Goal: Task Accomplishment & Management: Complete application form

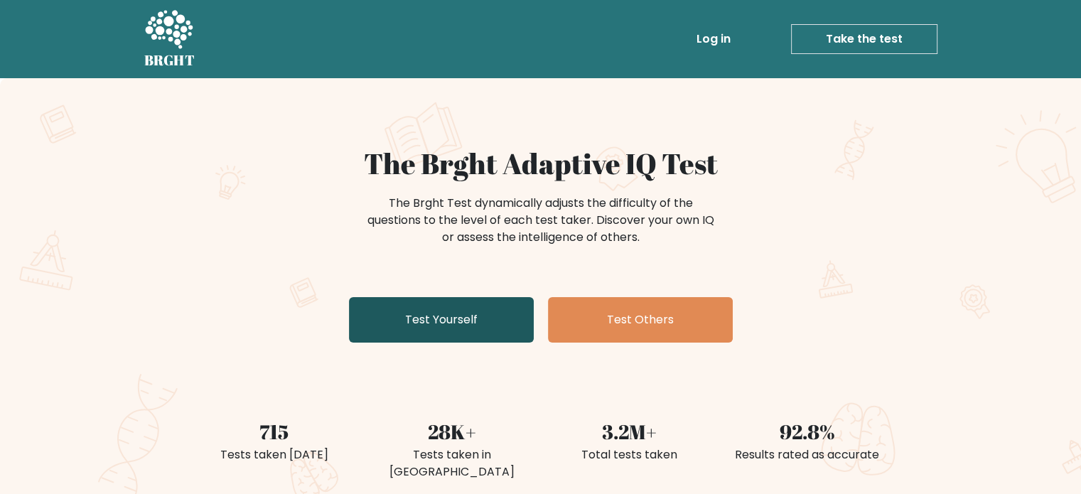
click at [440, 326] on link "Test Yourself" at bounding box center [441, 319] width 185 height 45
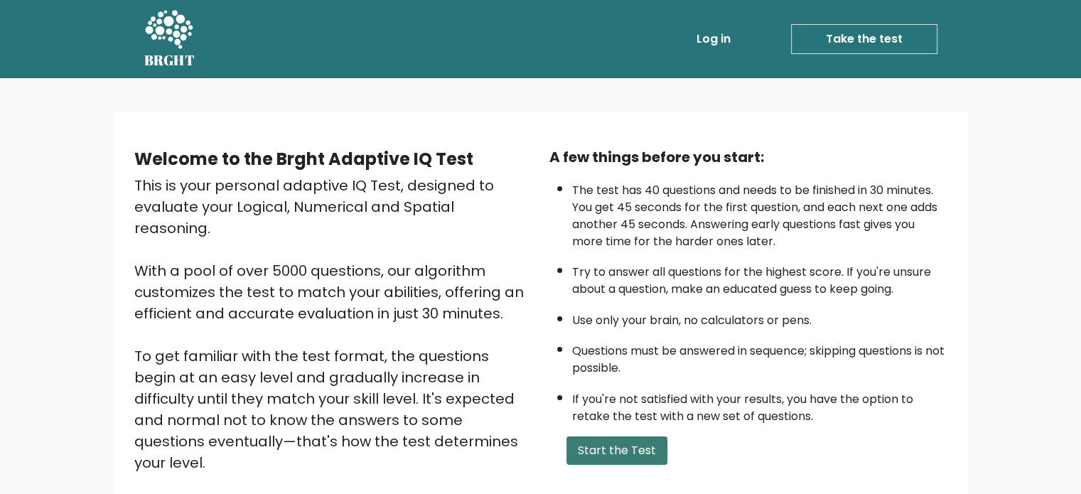
click at [617, 445] on button "Start the Test" at bounding box center [616, 450] width 101 height 28
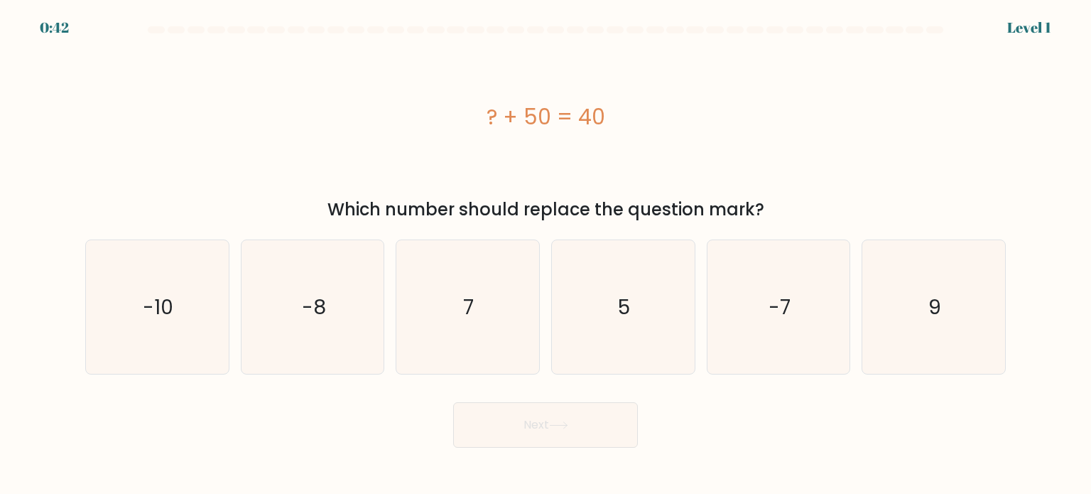
click at [617, 445] on button "Next" at bounding box center [545, 424] width 185 height 45
drag, startPoint x: 0, startPoint y: 0, endPoint x: 588, endPoint y: 319, distance: 669.2
click at [588, 319] on form "a. 7" at bounding box center [545, 236] width 1091 height 421
click at [588, 319] on icon "5" at bounding box center [623, 307] width 134 height 134
click at [546, 254] on input "d. 5" at bounding box center [546, 250] width 1 height 7
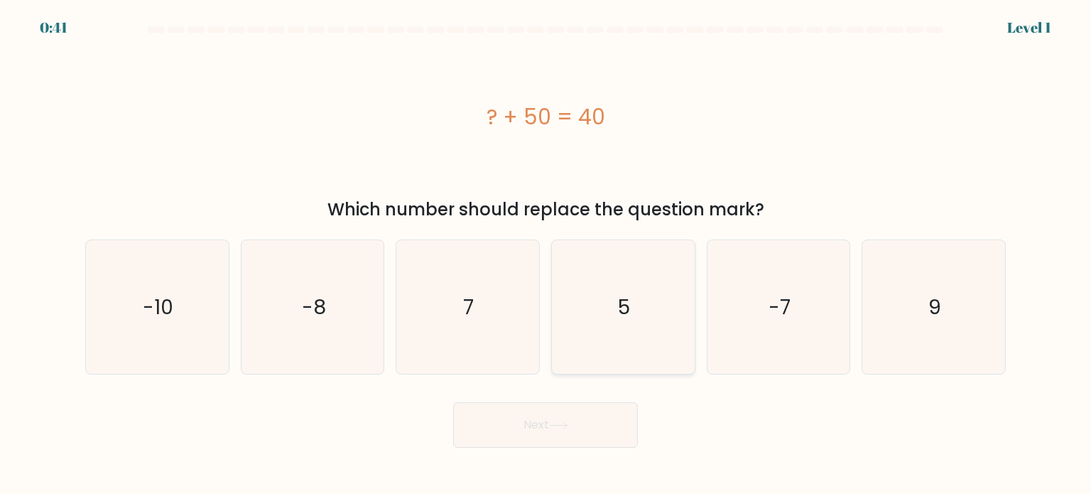
radio input "true"
click at [161, 288] on icon "-10" at bounding box center [157, 307] width 134 height 134
click at [546, 254] on input "a. -10" at bounding box center [546, 250] width 1 height 7
radio input "true"
click at [529, 409] on button "Next" at bounding box center [545, 424] width 185 height 45
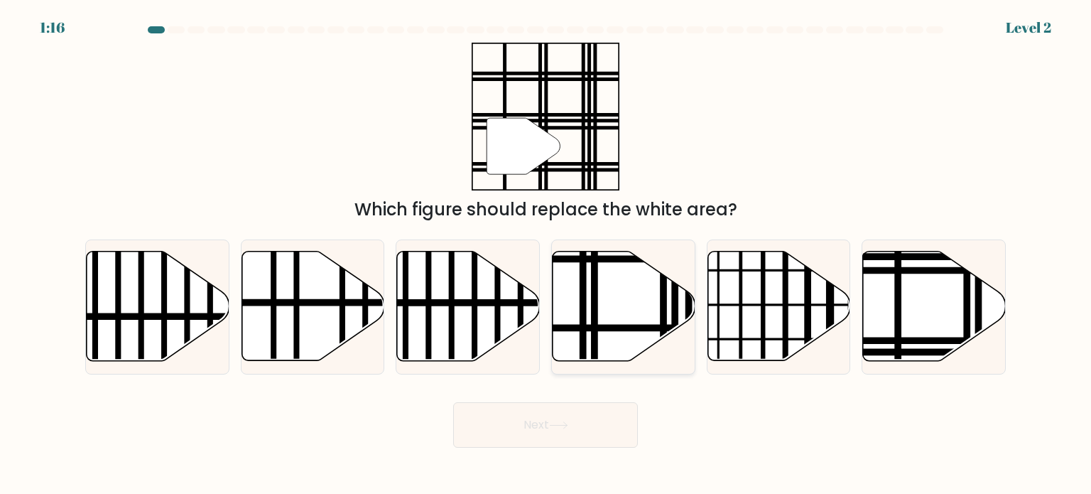
click at [553, 281] on icon at bounding box center [624, 306] width 143 height 109
click at [546, 254] on input "d." at bounding box center [546, 250] width 1 height 7
radio input "true"
click at [551, 437] on button "Next" at bounding box center [545, 424] width 185 height 45
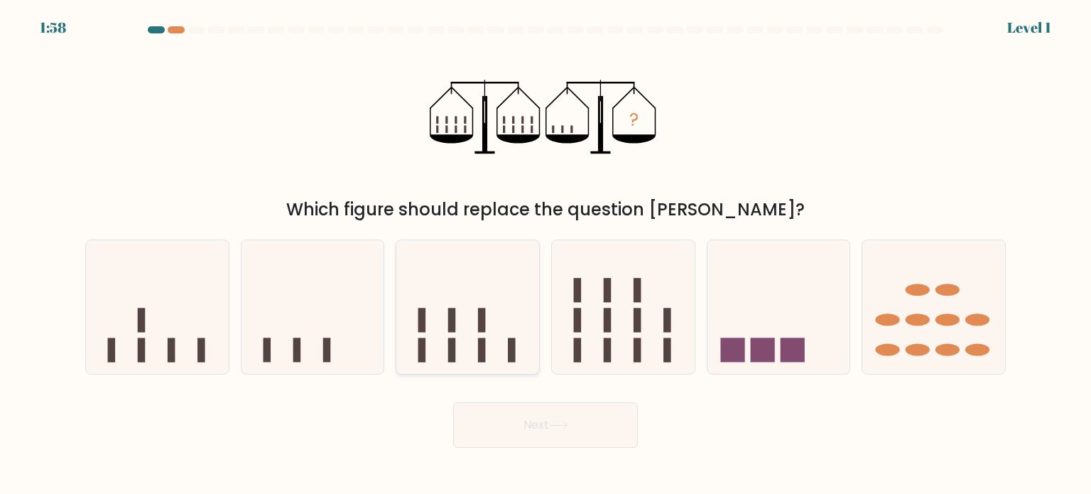
click at [506, 345] on icon at bounding box center [467, 307] width 143 height 118
click at [546, 254] on input "c." at bounding box center [546, 250] width 1 height 7
radio input "true"
click at [540, 409] on button "Next" at bounding box center [545, 424] width 185 height 45
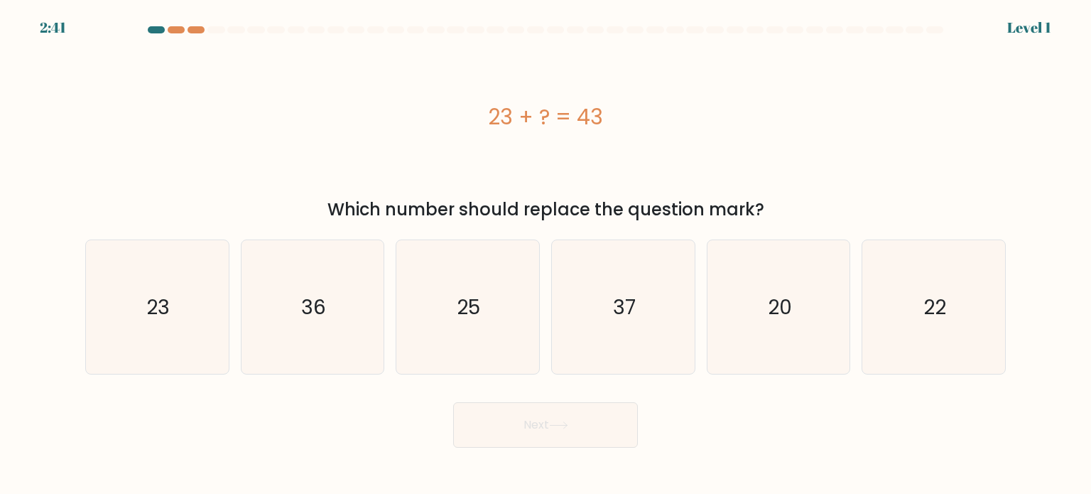
click at [544, 331] on div "c. 25" at bounding box center [468, 306] width 156 height 135
click at [519, 335] on icon "25" at bounding box center [468, 307] width 134 height 134
click at [546, 254] on input "c. 25" at bounding box center [546, 250] width 1 height 7
radio input "true"
click at [579, 441] on button "Next" at bounding box center [545, 424] width 185 height 45
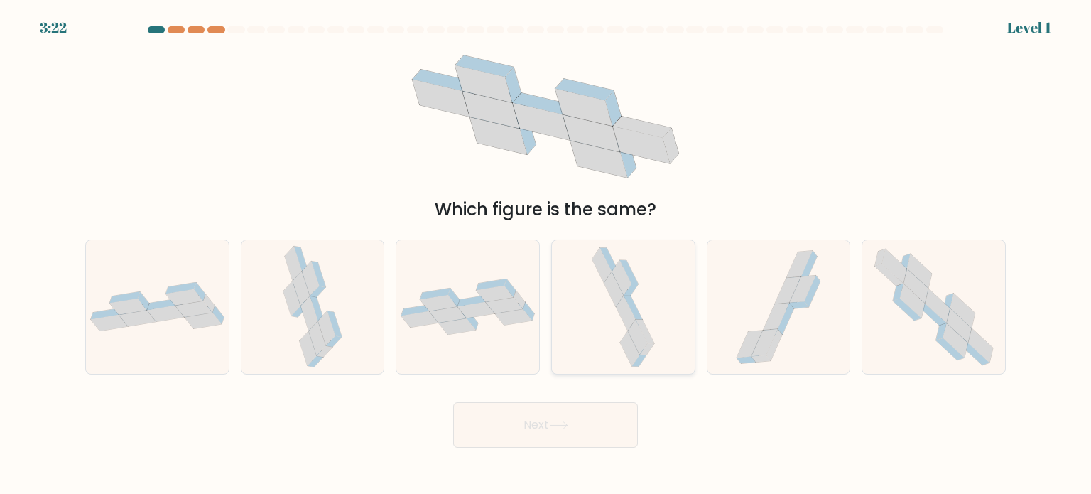
click at [605, 315] on icon at bounding box center [623, 307] width 70 height 134
click at [546, 254] on input "d." at bounding box center [546, 250] width 1 height 7
radio input "true"
click at [576, 423] on button "Next" at bounding box center [545, 424] width 185 height 45
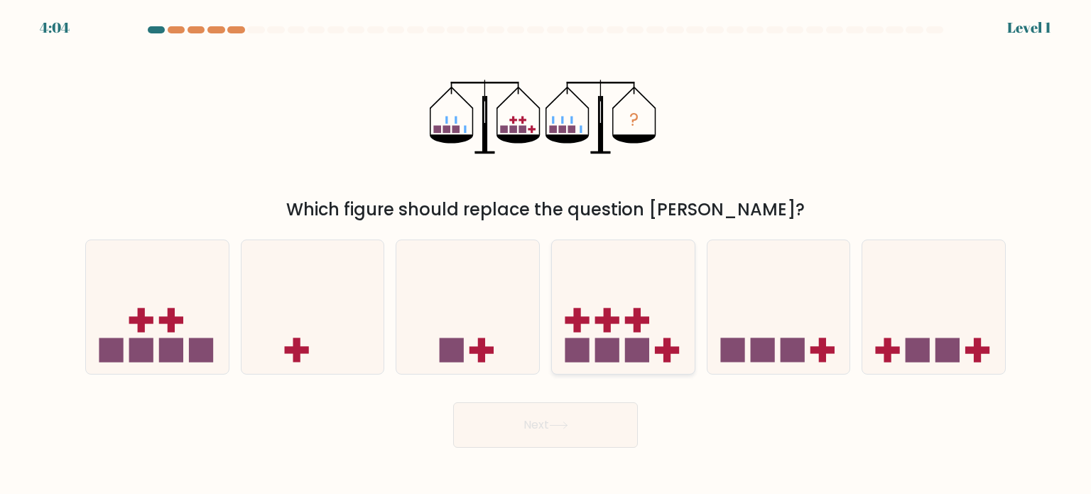
click at [585, 346] on rect at bounding box center [577, 349] width 24 height 24
click at [546, 254] on input "d." at bounding box center [546, 250] width 1 height 7
radio input "true"
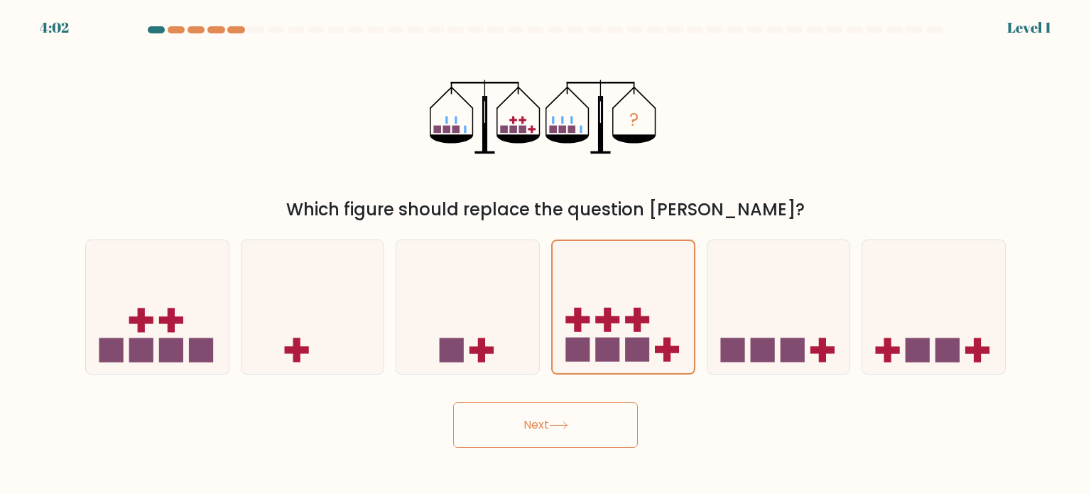
click at [564, 425] on icon at bounding box center [558, 425] width 19 height 8
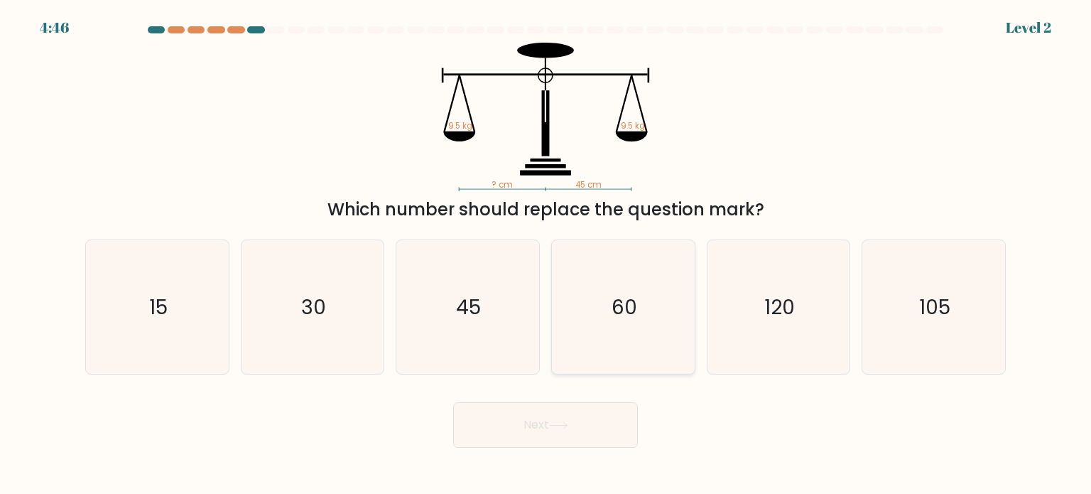
click at [592, 321] on icon "60" at bounding box center [623, 307] width 134 height 134
click at [546, 254] on input "d. 60" at bounding box center [546, 250] width 1 height 7
radio input "true"
click at [567, 411] on button "Next" at bounding box center [545, 424] width 185 height 45
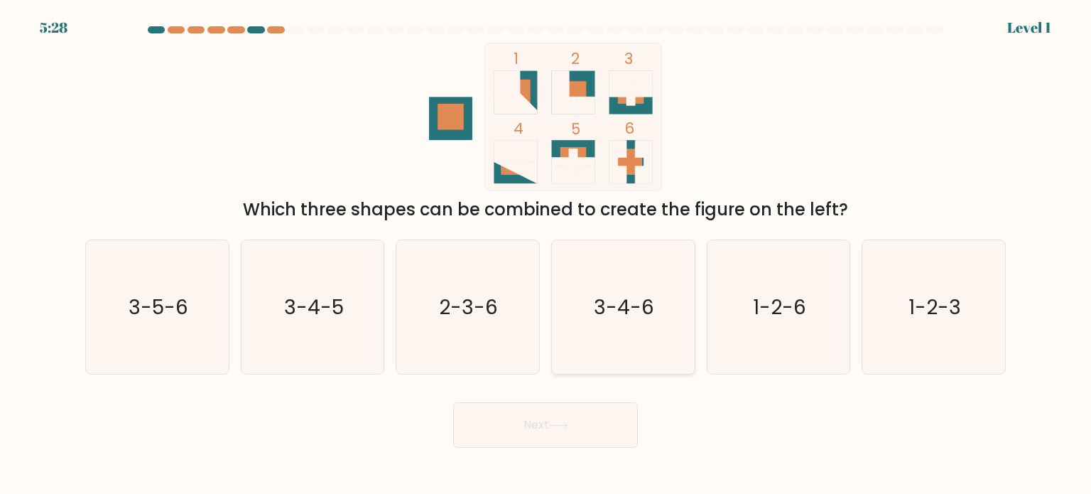
click at [560, 322] on icon "3-4-6" at bounding box center [623, 307] width 134 height 134
click at [546, 254] on input "d. 3-4-6" at bounding box center [546, 250] width 1 height 7
radio input "true"
click at [551, 438] on button "Next" at bounding box center [545, 424] width 185 height 45
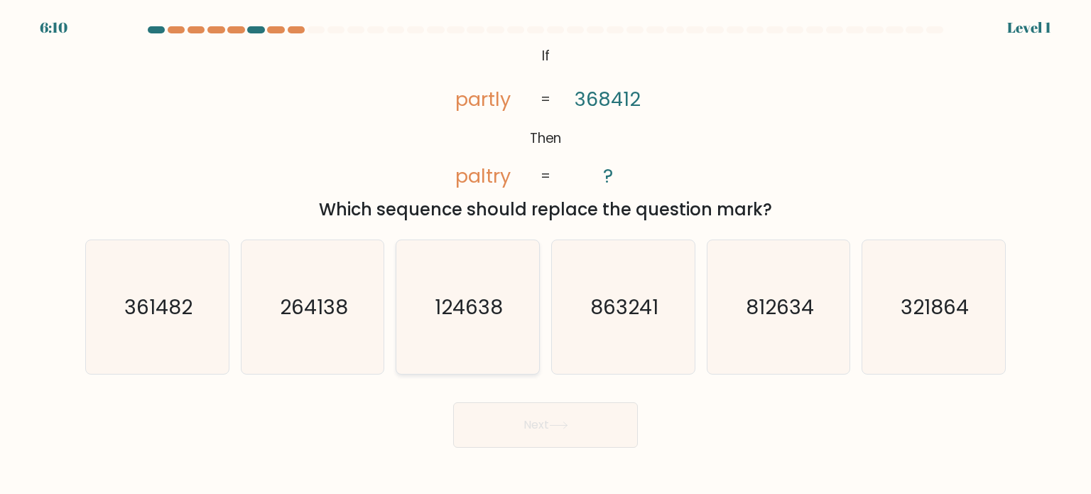
click at [486, 306] on text "124638" at bounding box center [470, 306] width 68 height 28
click at [546, 254] on input "c. 124638" at bounding box center [546, 250] width 1 height 7
radio input "true"
click at [509, 406] on button "Next" at bounding box center [545, 424] width 185 height 45
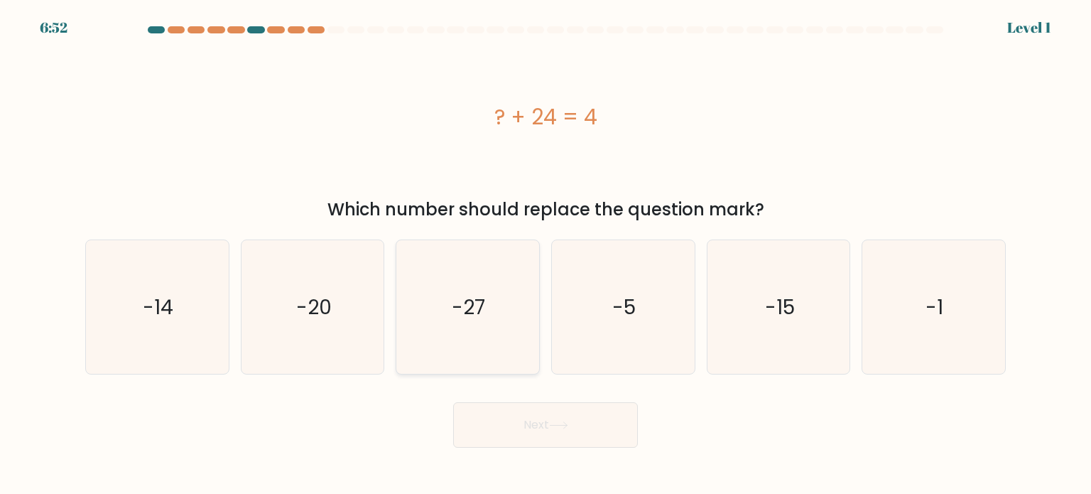
click at [521, 315] on icon "-27" at bounding box center [468, 307] width 134 height 134
click at [546, 254] on input "c. -27" at bounding box center [546, 250] width 1 height 7
radio input "true"
click at [534, 417] on button "Next" at bounding box center [545, 424] width 185 height 45
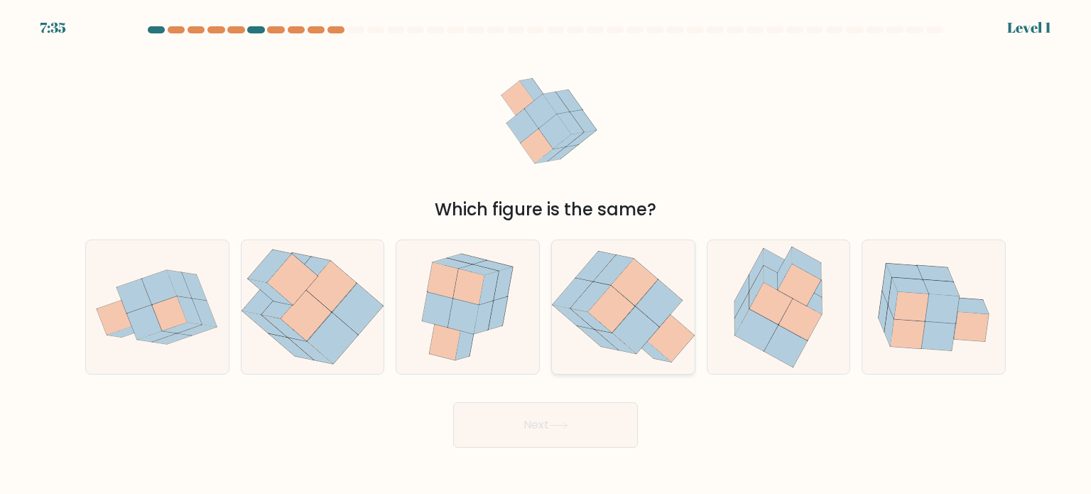
click at [571, 321] on icon at bounding box center [623, 306] width 143 height 124
click at [546, 254] on input "d." at bounding box center [546, 250] width 1 height 7
radio input "true"
click at [543, 425] on button "Next" at bounding box center [545, 424] width 185 height 45
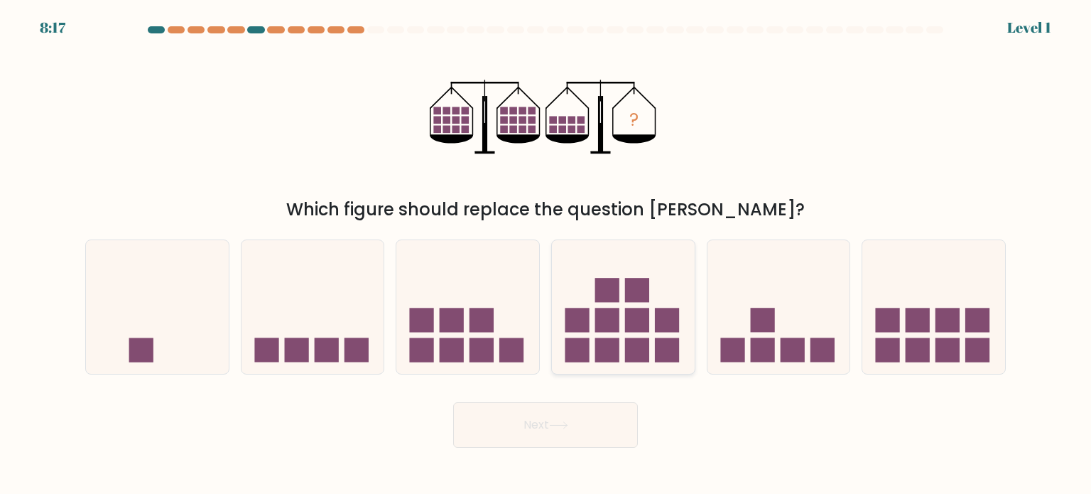
click at [559, 333] on icon at bounding box center [623, 307] width 143 height 118
click at [546, 254] on input "d." at bounding box center [546, 250] width 1 height 7
radio input "true"
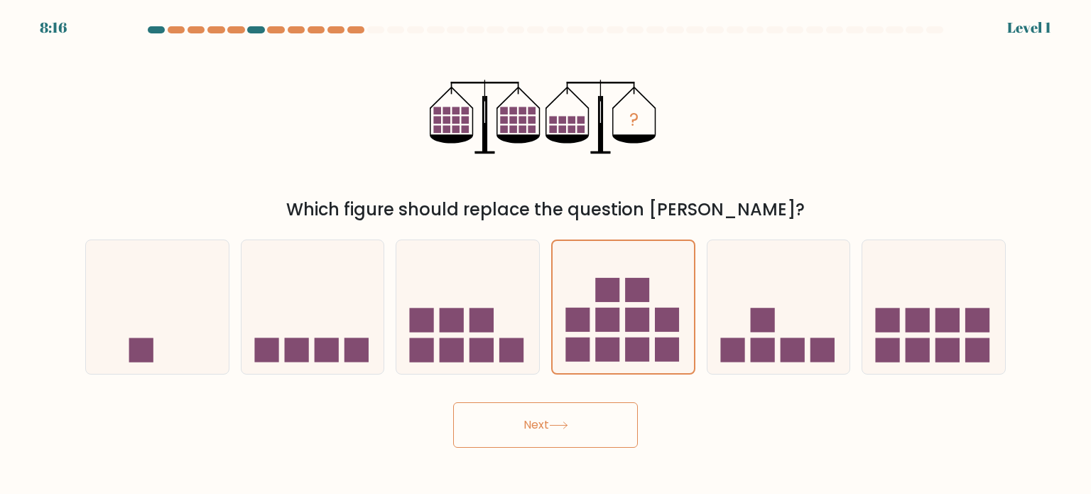
click at [548, 431] on button "Next" at bounding box center [545, 424] width 185 height 45
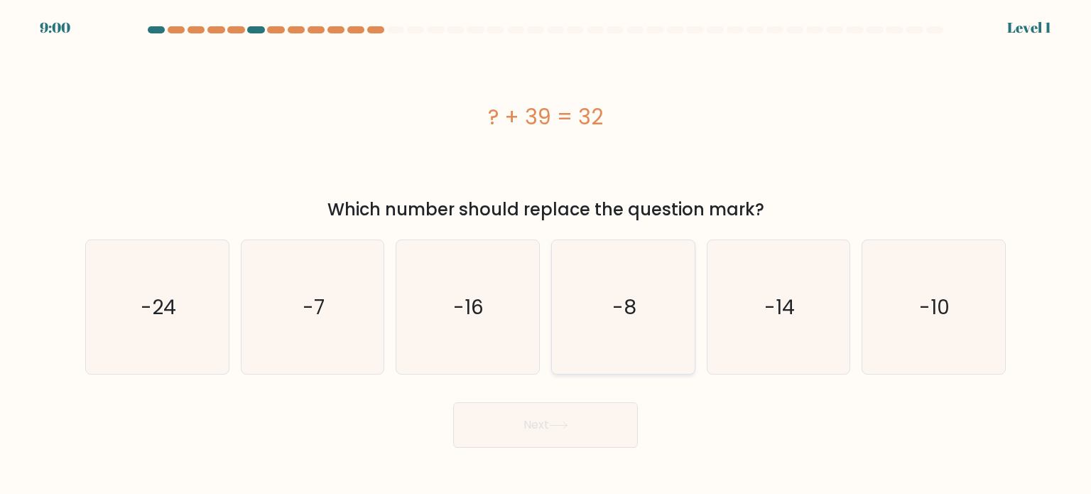
click at [589, 317] on icon "-8" at bounding box center [623, 307] width 134 height 134
click at [546, 254] on input "d. -8" at bounding box center [546, 250] width 1 height 7
radio input "true"
click at [559, 433] on button "Next" at bounding box center [545, 424] width 185 height 45
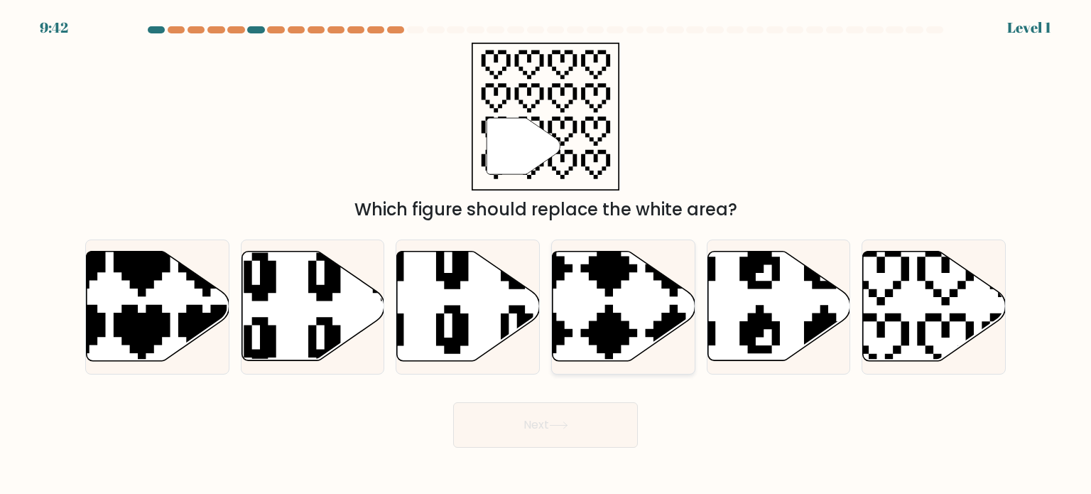
click at [569, 317] on icon at bounding box center [624, 306] width 143 height 109
click at [546, 254] on input "d." at bounding box center [546, 250] width 1 height 7
radio input "true"
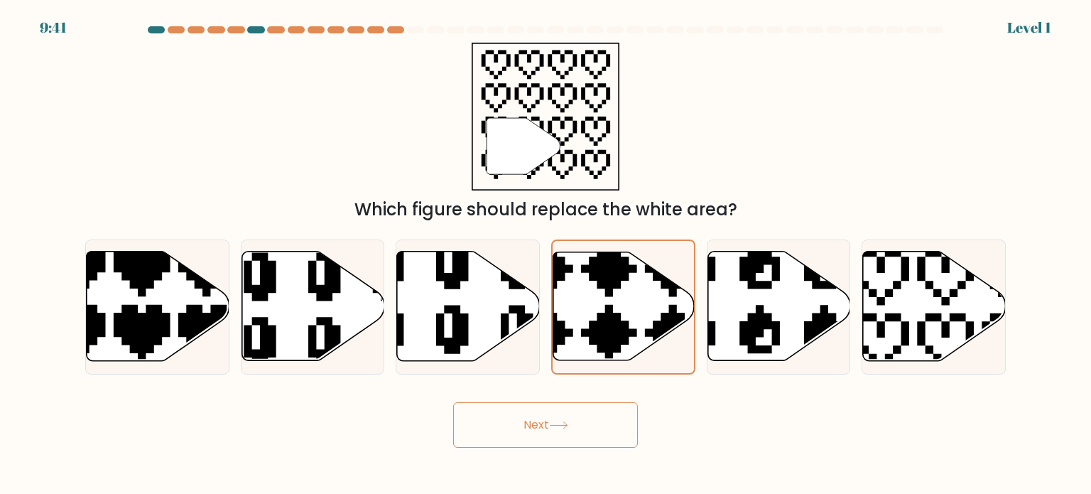
click at [540, 418] on button "Next" at bounding box center [545, 424] width 185 height 45
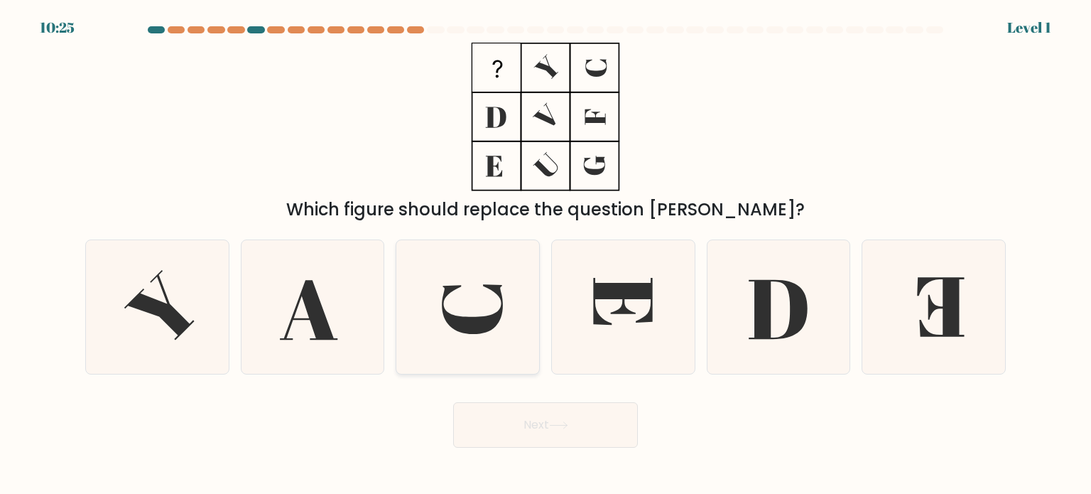
click at [482, 327] on icon at bounding box center [473, 309] width 61 height 50
click at [546, 254] on input "c." at bounding box center [546, 250] width 1 height 7
radio input "true"
click at [526, 422] on button "Next" at bounding box center [545, 424] width 185 height 45
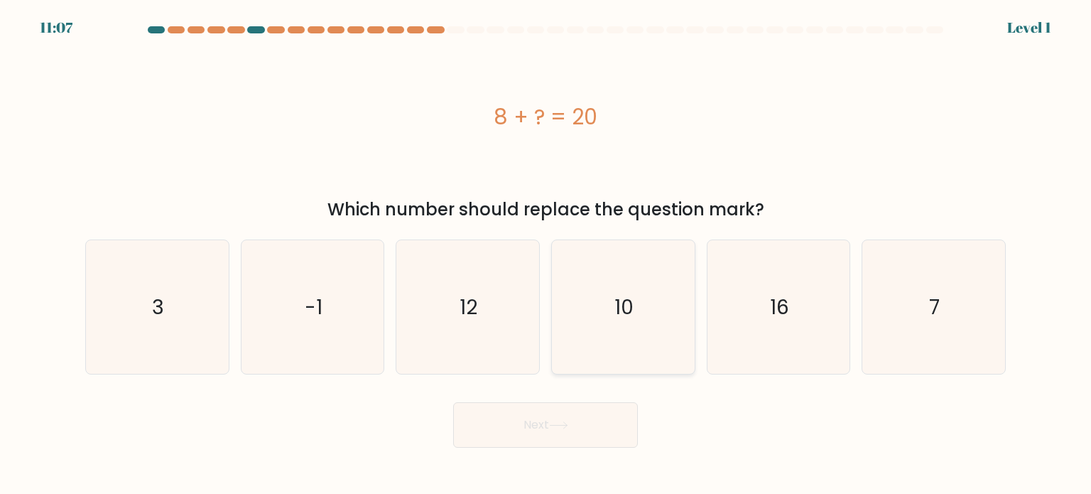
click at [585, 315] on icon "10" at bounding box center [623, 307] width 134 height 134
click at [546, 254] on input "d. 10" at bounding box center [546, 250] width 1 height 7
radio input "true"
click at [566, 420] on button "Next" at bounding box center [545, 424] width 185 height 45
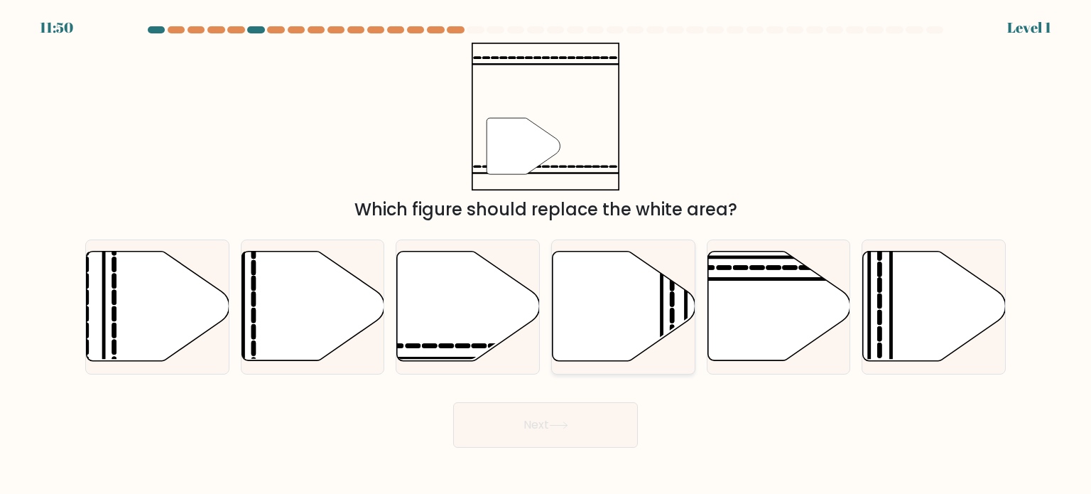
click at [566, 342] on icon at bounding box center [624, 306] width 143 height 109
click at [546, 254] on input "d." at bounding box center [546, 250] width 1 height 7
radio input "true"
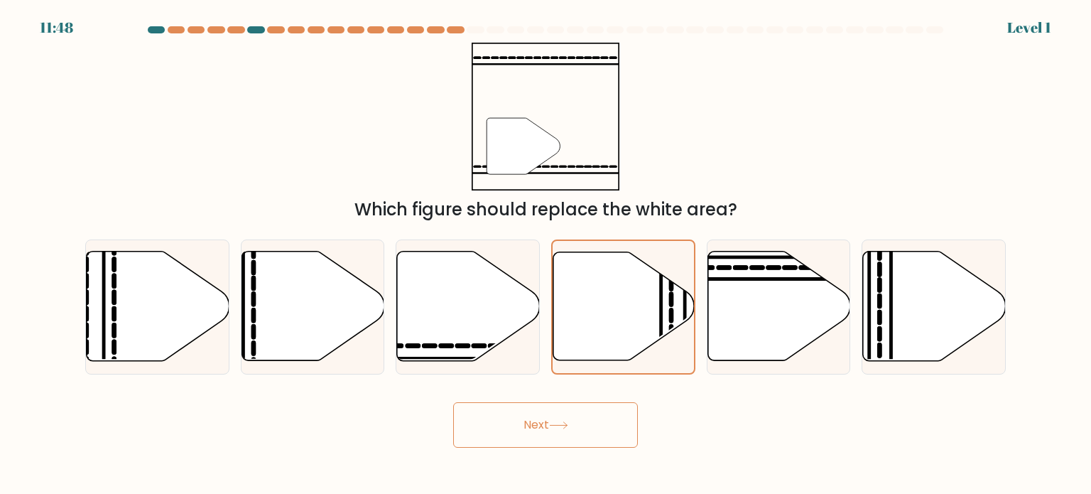
click at [555, 418] on button "Next" at bounding box center [545, 424] width 185 height 45
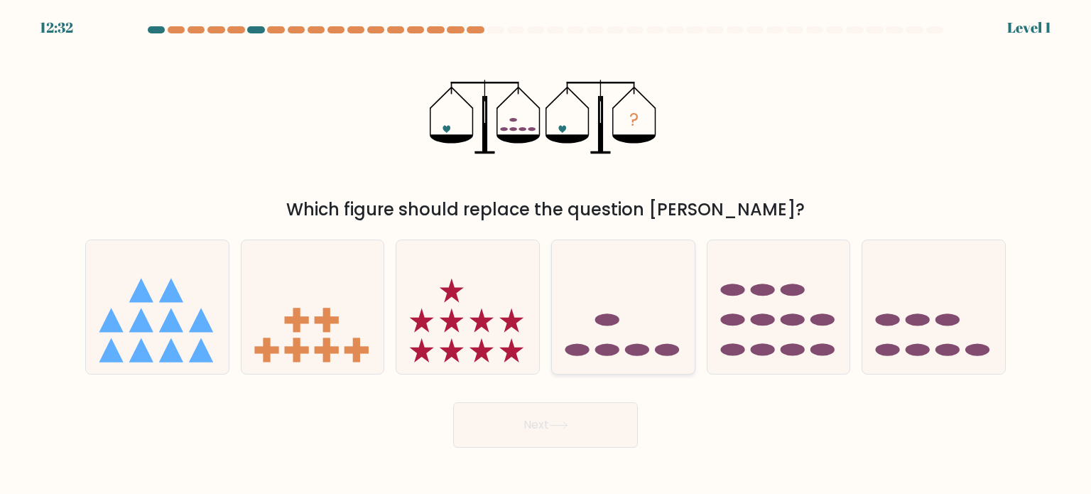
click at [570, 342] on icon at bounding box center [623, 307] width 143 height 118
click at [546, 254] on input "d." at bounding box center [546, 250] width 1 height 7
radio input "true"
click at [547, 435] on button "Next" at bounding box center [545, 424] width 185 height 45
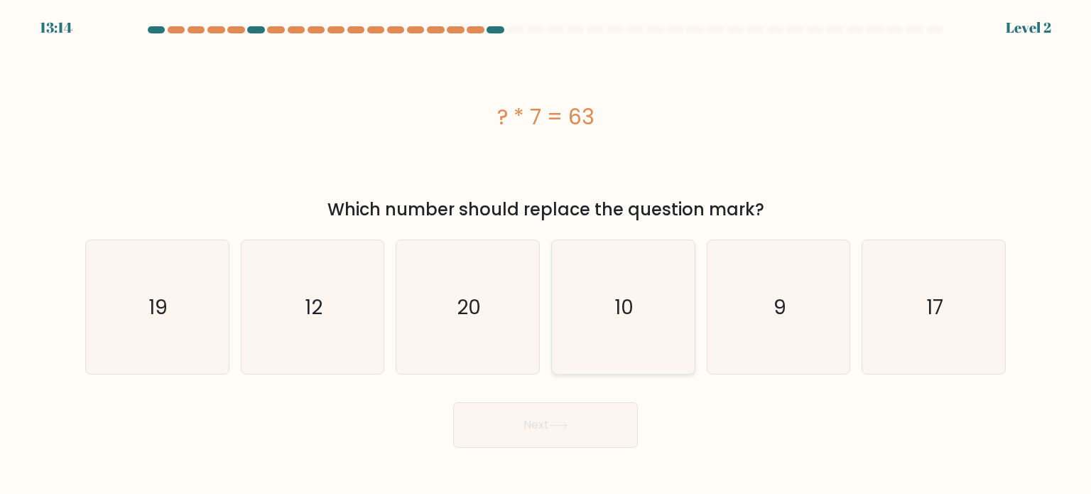
click at [555, 324] on div "10" at bounding box center [623, 306] width 144 height 135
click at [546, 254] on input "d. 10" at bounding box center [546, 250] width 1 height 7
radio input "true"
click at [531, 423] on button "Next" at bounding box center [545, 424] width 185 height 45
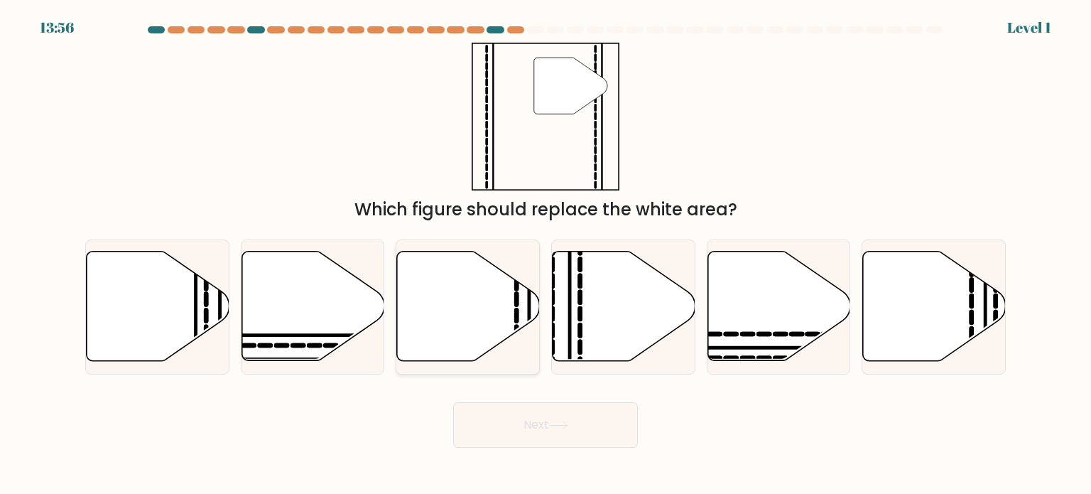
click at [489, 328] on icon at bounding box center [468, 306] width 143 height 109
click at [546, 254] on input "c." at bounding box center [546, 250] width 1 height 7
radio input "true"
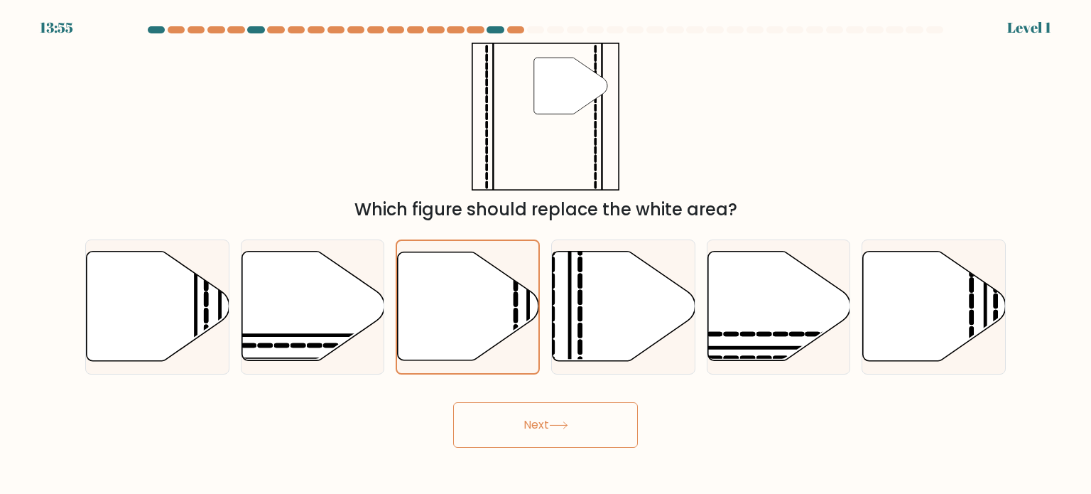
click at [522, 428] on button "Next" at bounding box center [545, 424] width 185 height 45
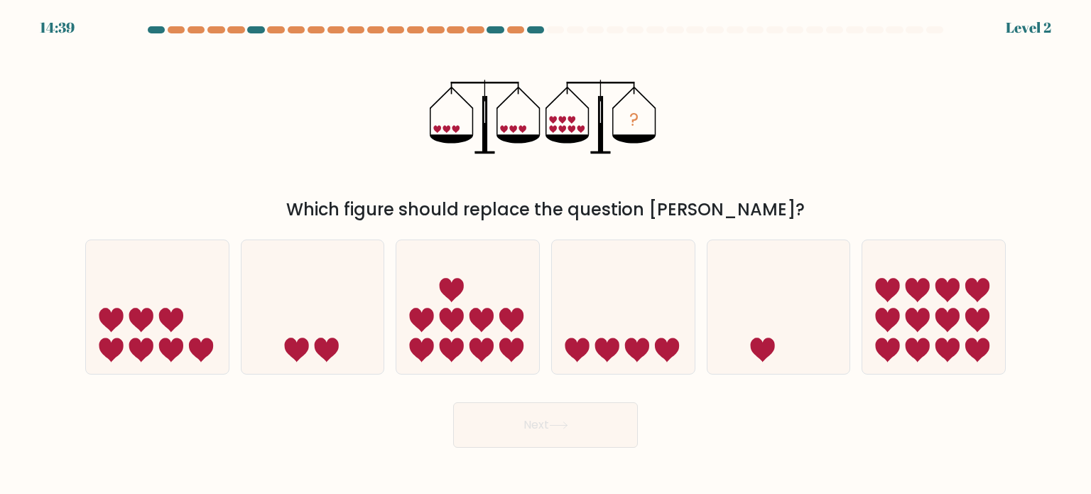
click at [541, 310] on div "c." at bounding box center [468, 306] width 156 height 135
click at [536, 323] on icon at bounding box center [467, 307] width 143 height 118
click at [546, 254] on input "c." at bounding box center [546, 250] width 1 height 7
radio input "true"
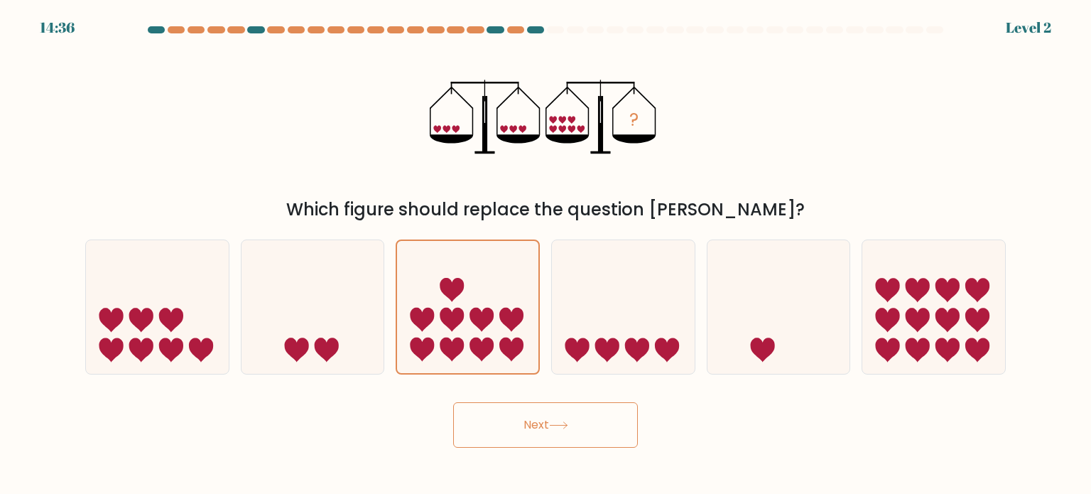
click at [564, 421] on button "Next" at bounding box center [545, 424] width 185 height 45
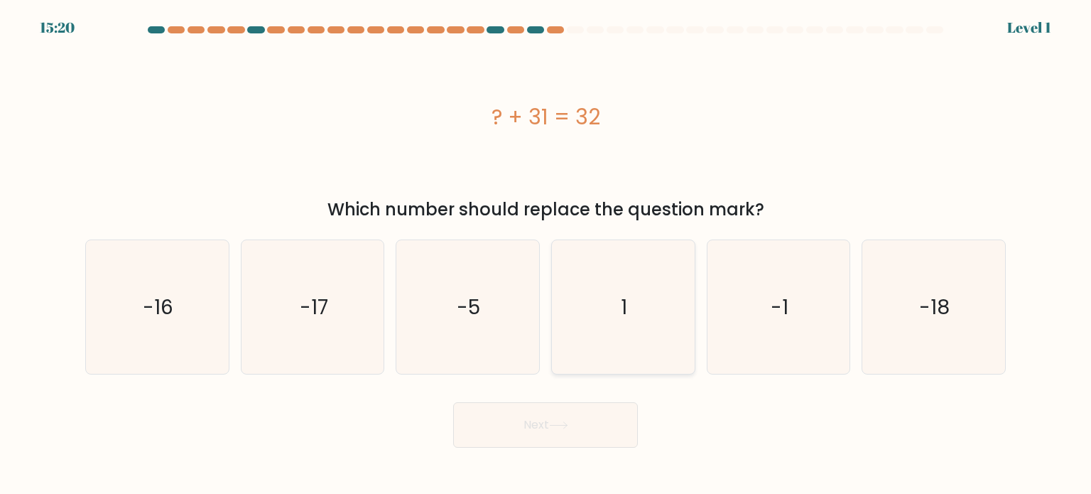
click at [574, 326] on icon "1" at bounding box center [623, 307] width 134 height 134
click at [546, 254] on input "d. 1" at bounding box center [546, 250] width 1 height 7
radio input "true"
click at [560, 429] on button "Next" at bounding box center [545, 424] width 185 height 45
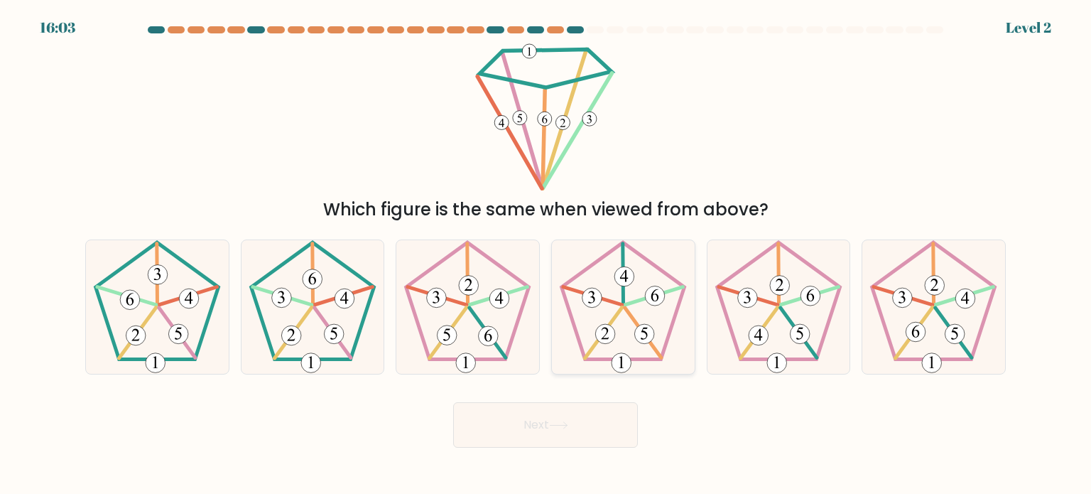
click at [587, 328] on icon at bounding box center [623, 307] width 134 height 134
click at [546, 254] on input "d." at bounding box center [546, 250] width 1 height 7
radio input "true"
click at [566, 414] on button "Next" at bounding box center [545, 424] width 185 height 45
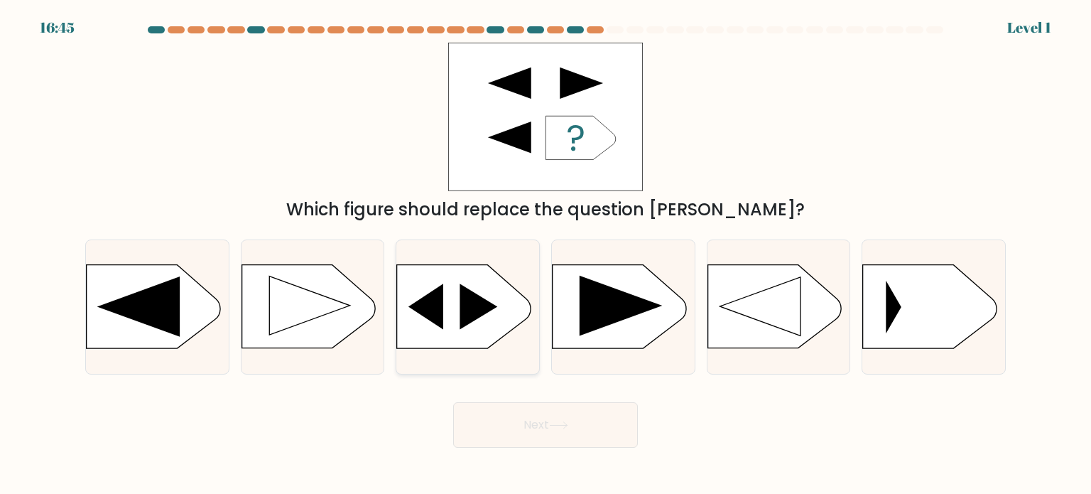
click at [485, 320] on icon at bounding box center [464, 306] width 134 height 83
click at [546, 254] on input "c." at bounding box center [546, 250] width 1 height 7
radio input "true"
click at [540, 412] on button "Next" at bounding box center [545, 424] width 185 height 45
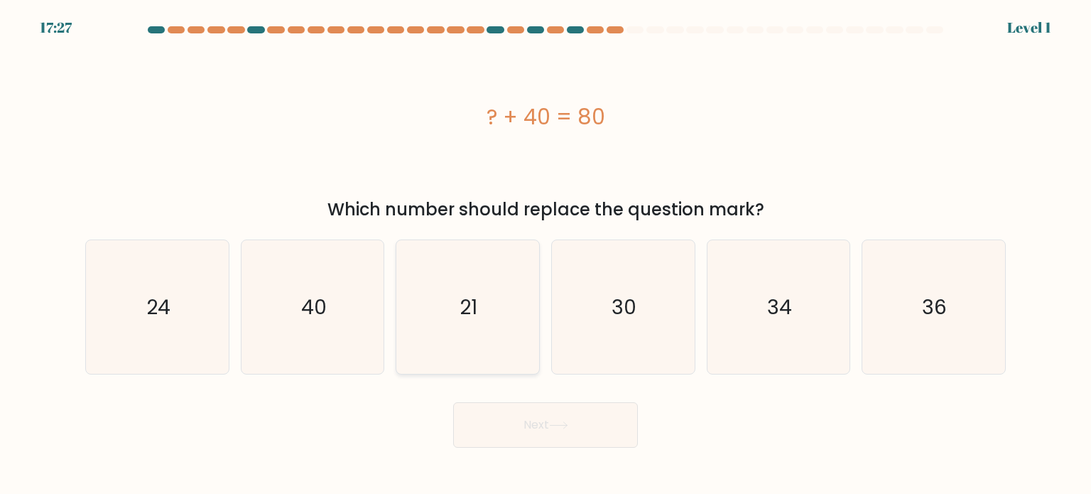
click at [482, 272] on icon "21" at bounding box center [468, 307] width 134 height 134
click at [546, 254] on input "c. 21" at bounding box center [546, 250] width 1 height 7
radio input "true"
click at [528, 419] on button "Next" at bounding box center [545, 424] width 185 height 45
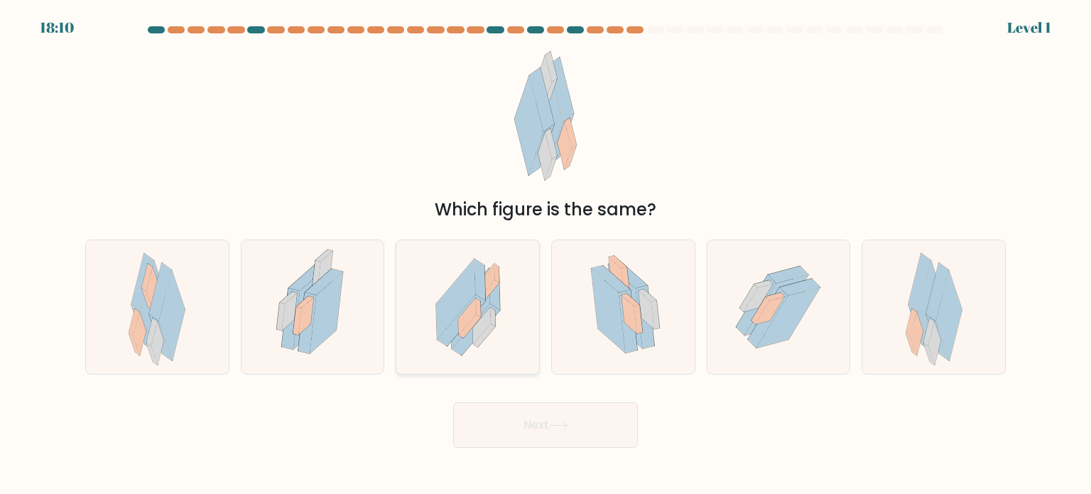
click at [509, 275] on icon at bounding box center [468, 307] width 109 height 134
click at [546, 254] on input "c." at bounding box center [546, 250] width 1 height 7
radio input "true"
click at [618, 423] on button "Next" at bounding box center [545, 424] width 185 height 45
